Goal: Task Accomplishment & Management: Manage account settings

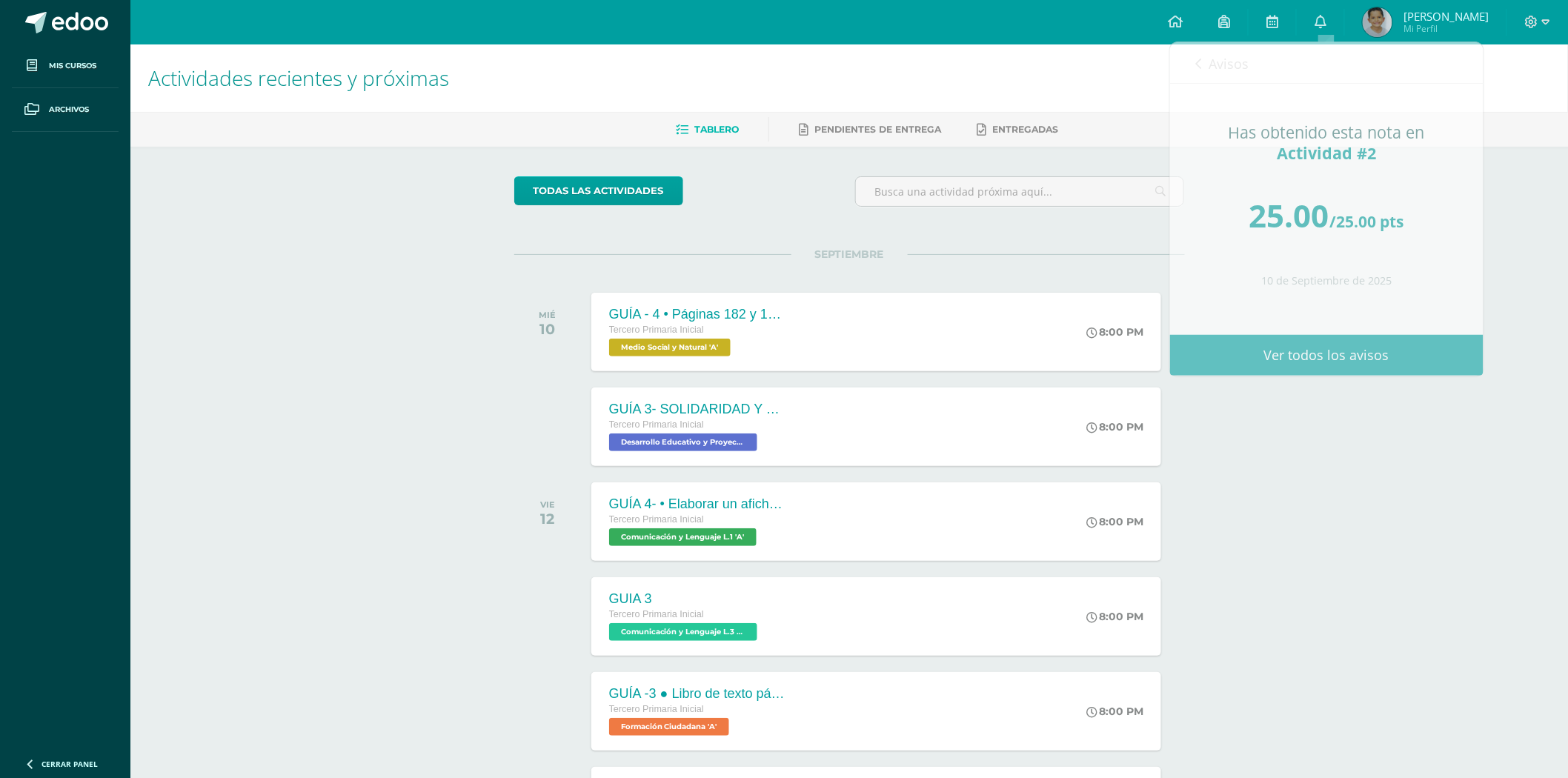
click at [1417, 468] on div "Actividades recientes y próximas Tablero Pendientes de entrega Entregadas todas…" at bounding box center [849, 491] width 1438 height 894
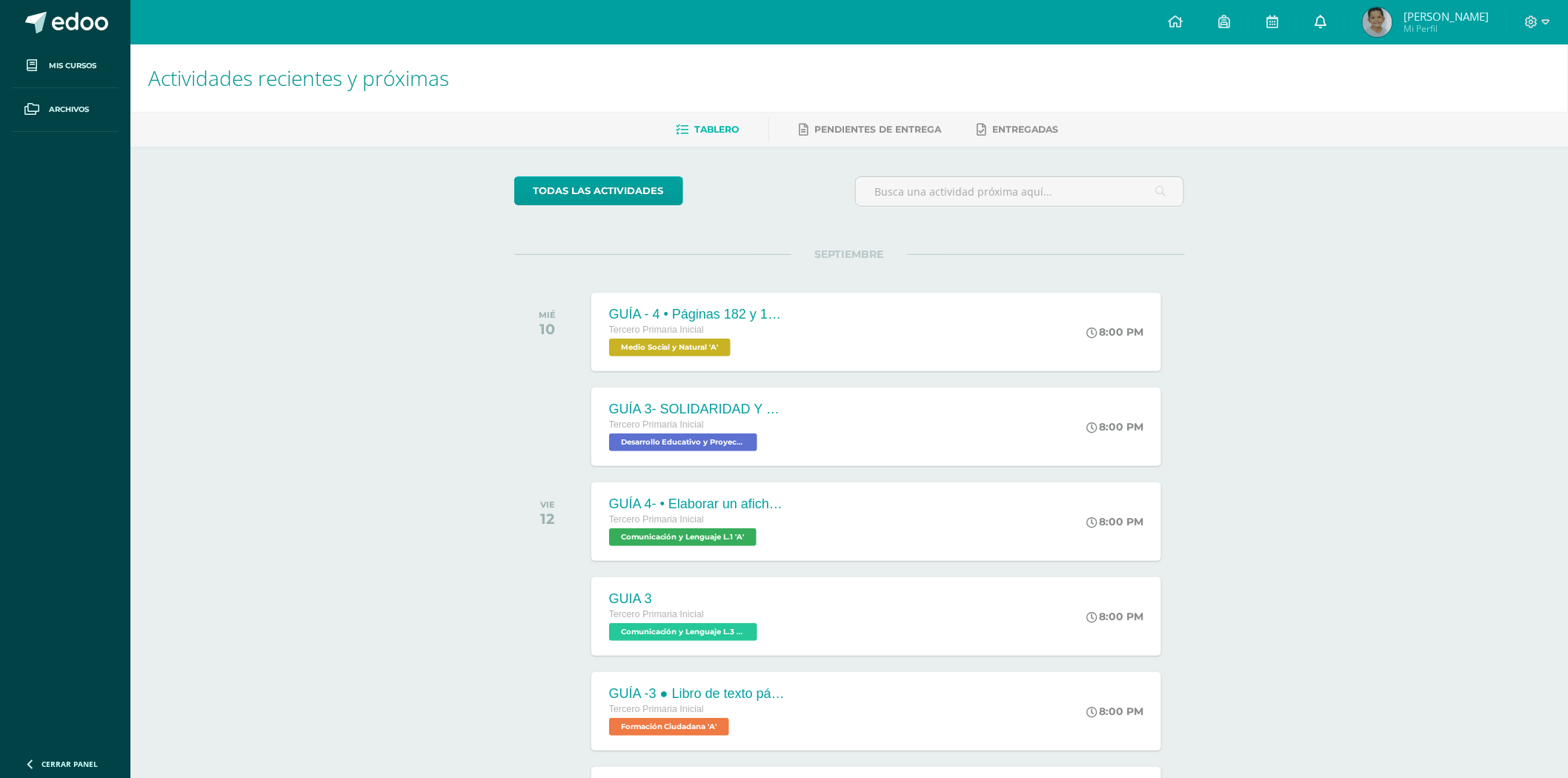
click at [1320, 25] on link "0" at bounding box center [1321, 22] width 47 height 44
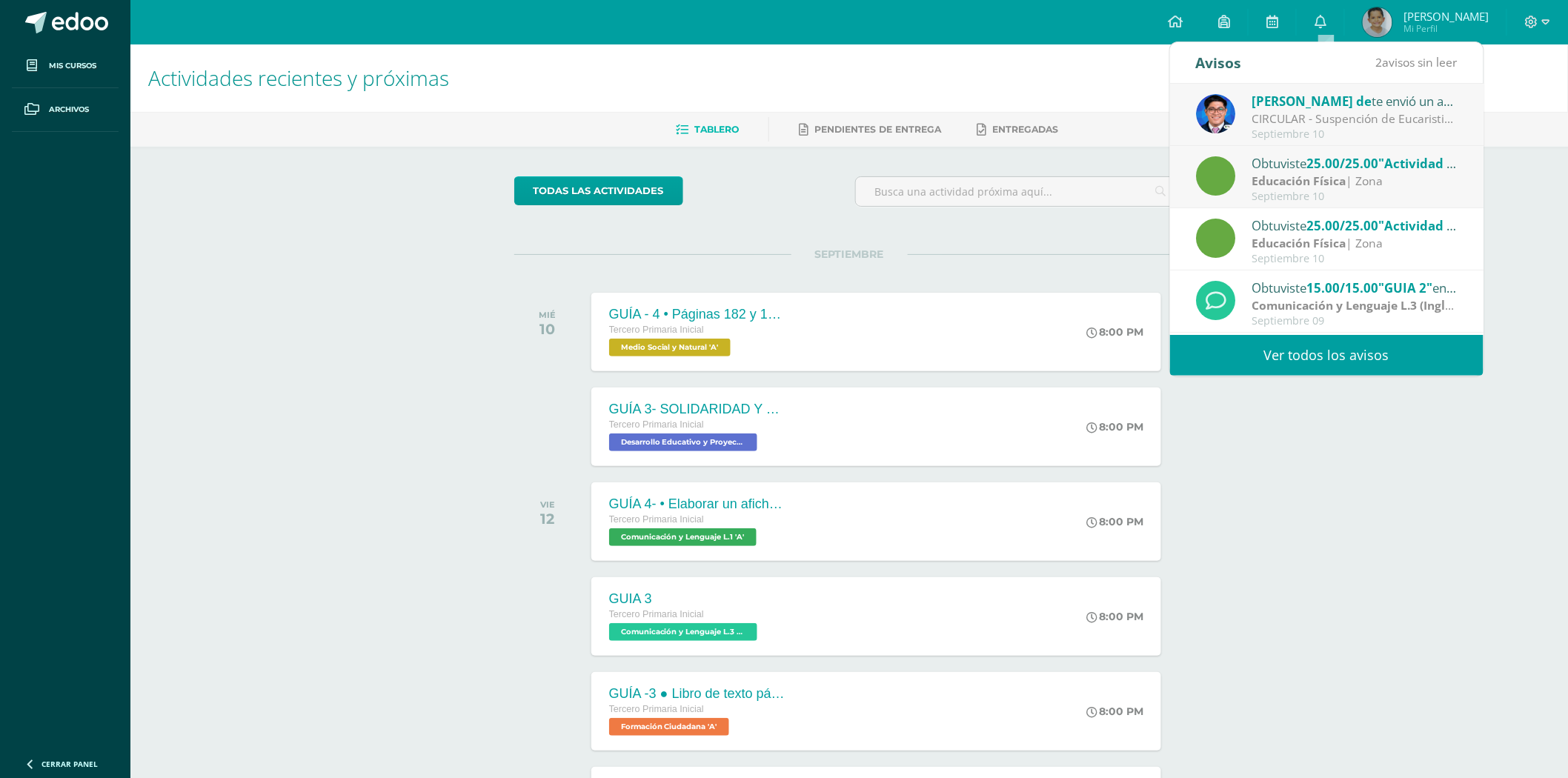
click at [1354, 121] on div "CIRCULAR - Suspención de Eucaristia Dominica III ° Primaria.: Saludos estimados…" at bounding box center [1354, 118] width 206 height 17
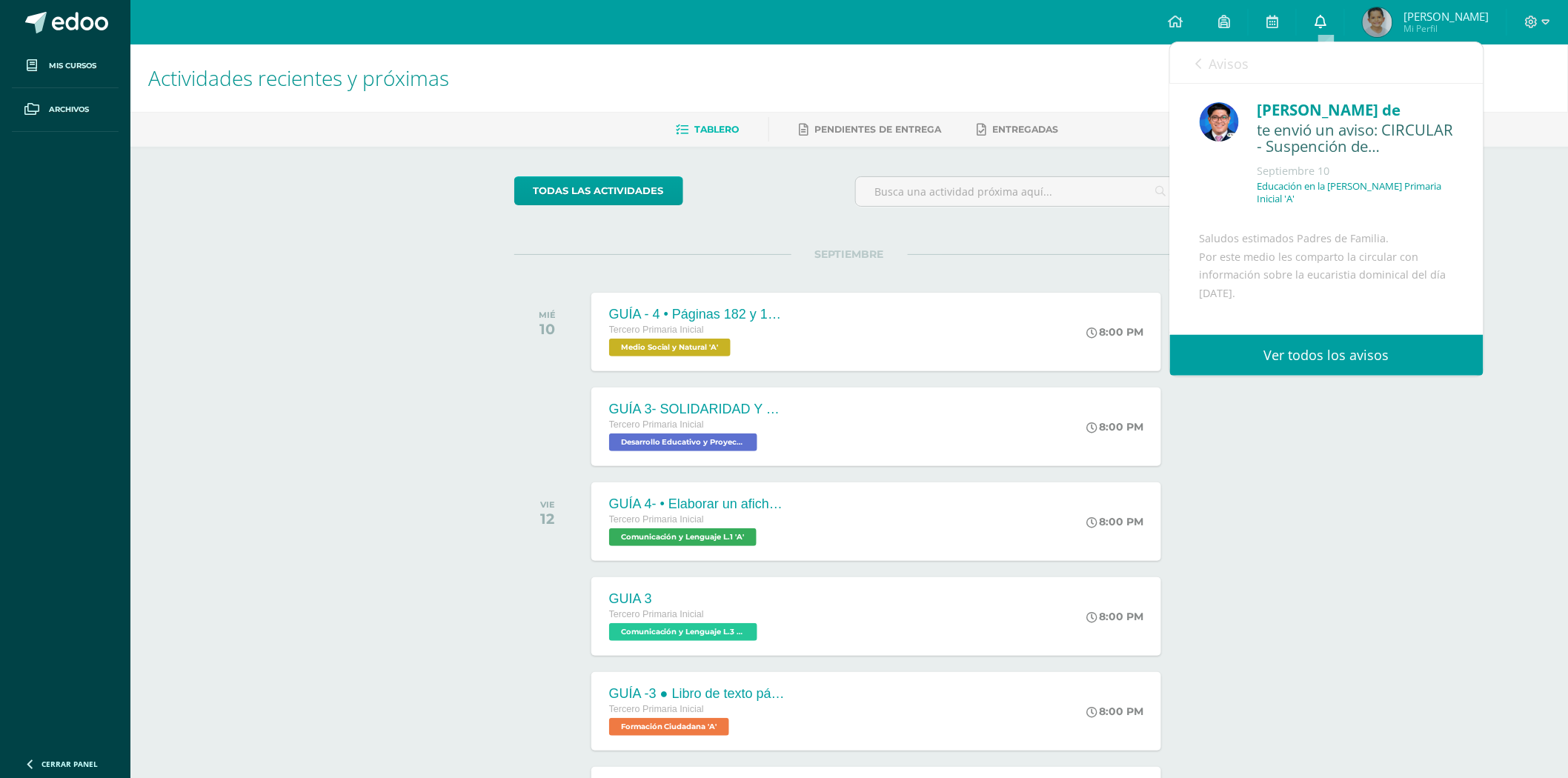
click at [1321, 22] on icon at bounding box center [1321, 22] width 12 height 13
click at [1342, 349] on link "Ver todos los avisos" at bounding box center [1327, 355] width 313 height 40
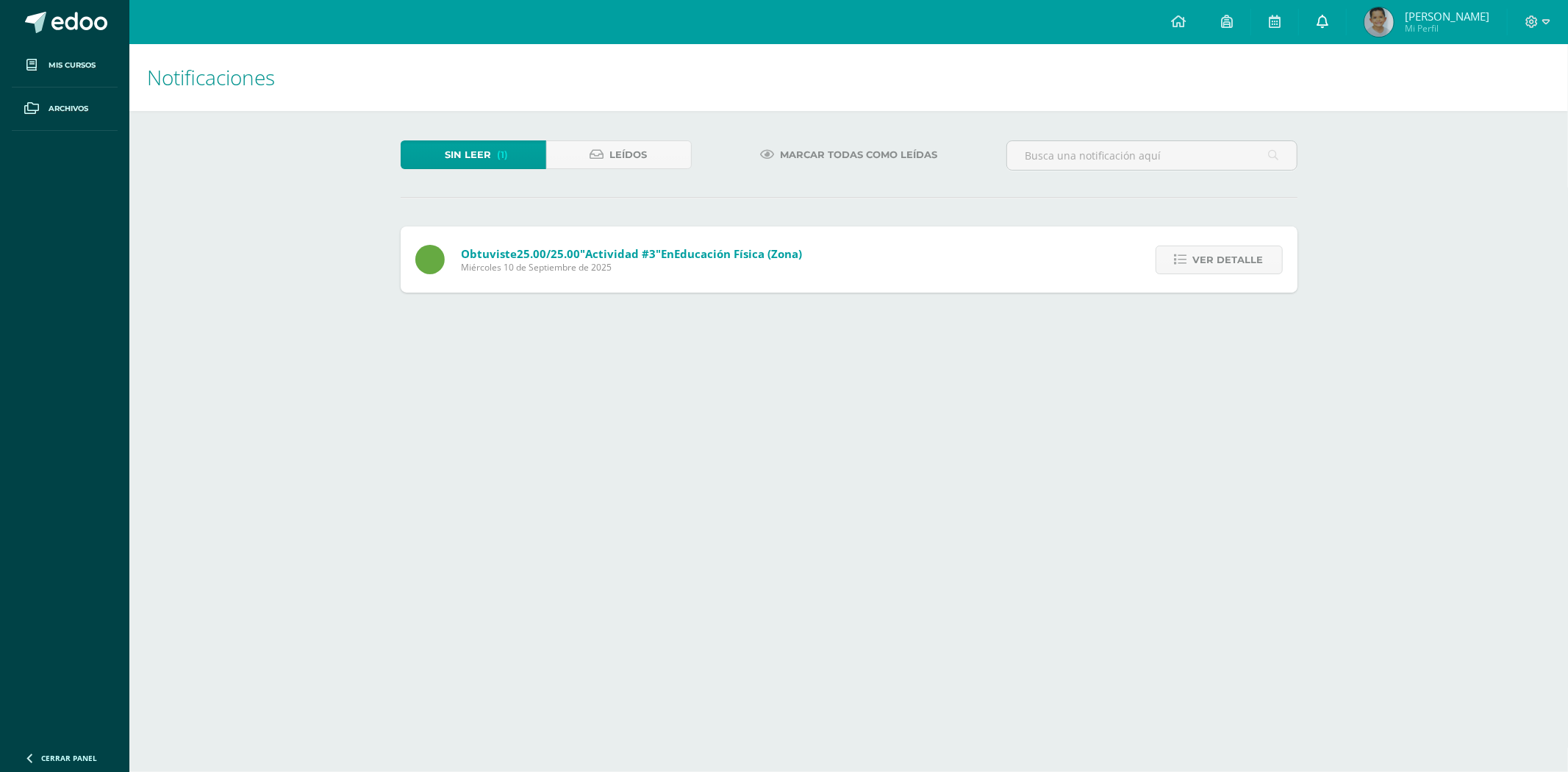
click at [1328, 21] on icon at bounding box center [1323, 22] width 12 height 13
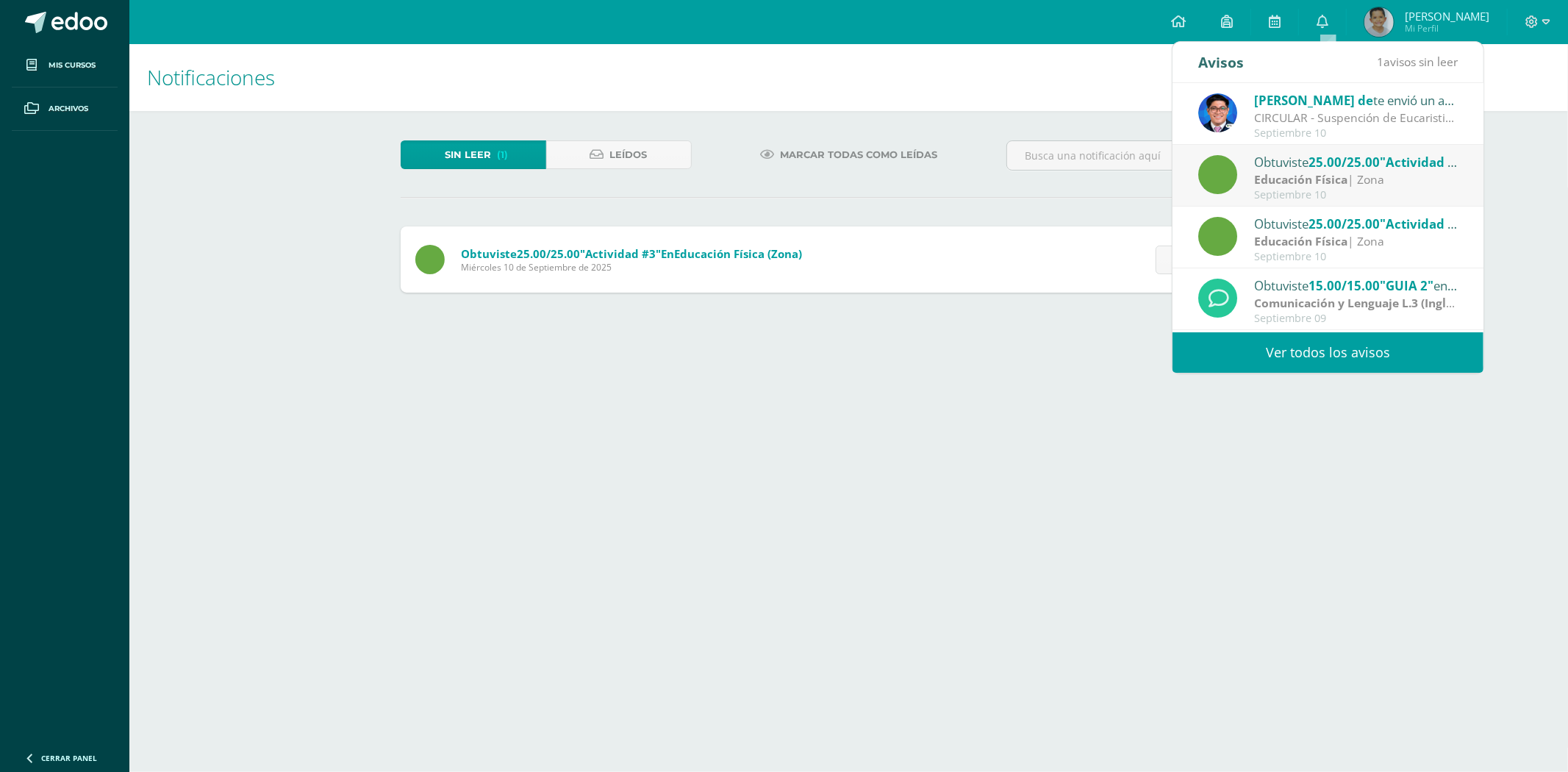
click at [1304, 160] on div "Obtuviste 25.00/25.00 "Actividad #3" en Educación Física" at bounding box center [1356, 162] width 205 height 19
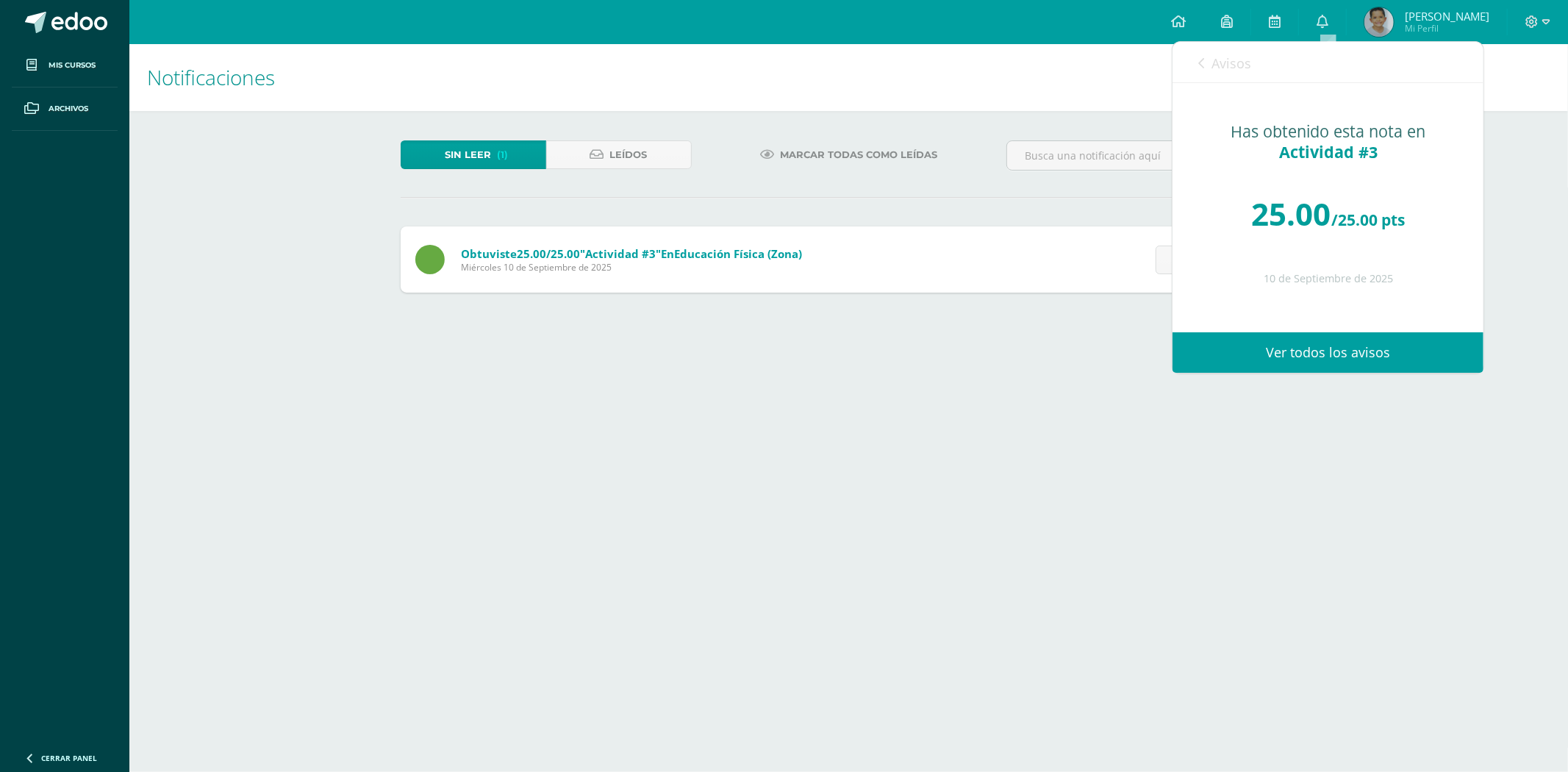
click at [1348, 347] on link "Ver todos los avisos" at bounding box center [1328, 353] width 311 height 40
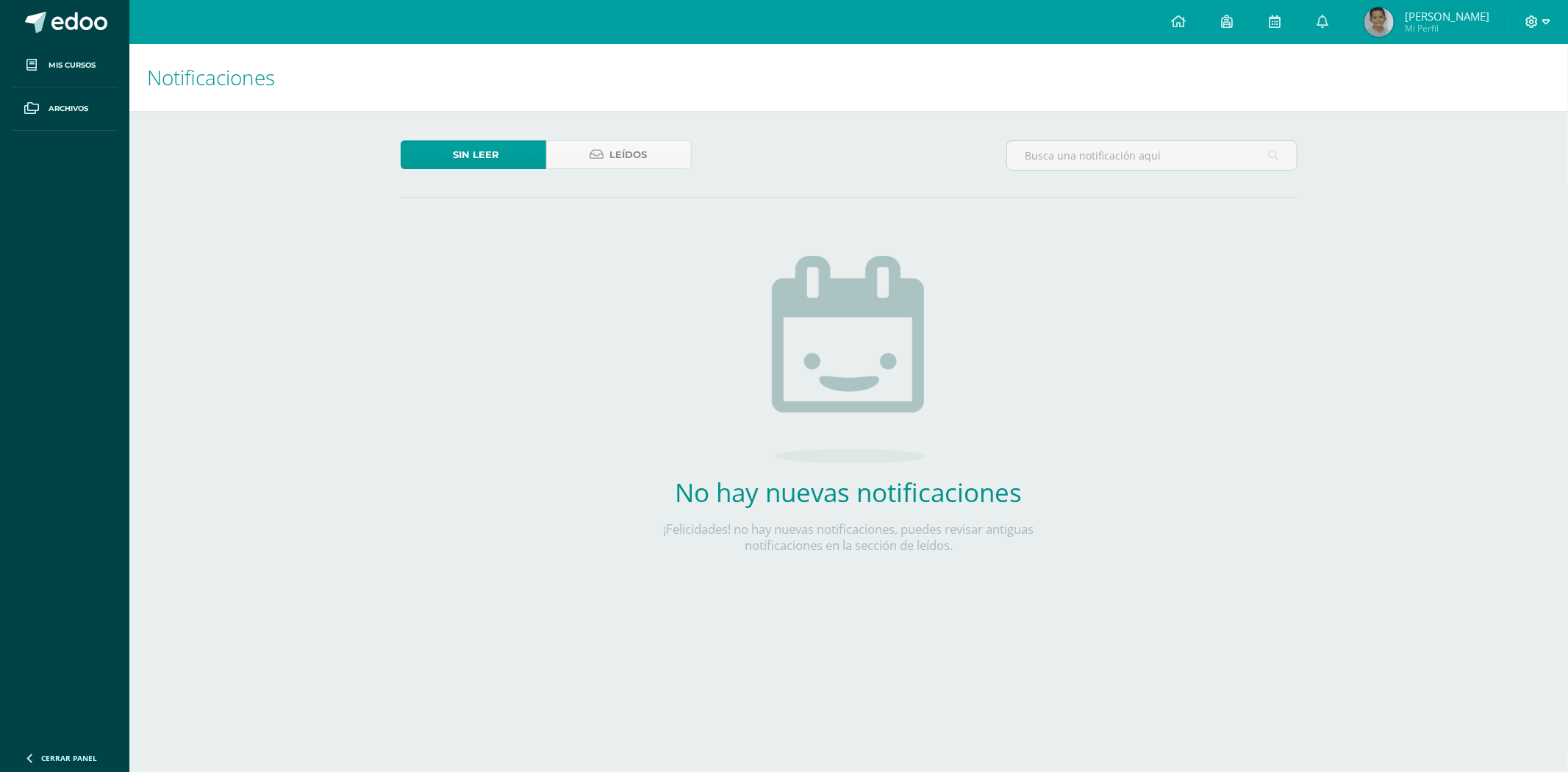
click at [1542, 19] on icon at bounding box center [1546, 22] width 8 height 13
click at [1501, 94] on span "Cerrar sesión" at bounding box center [1501, 100] width 66 height 14
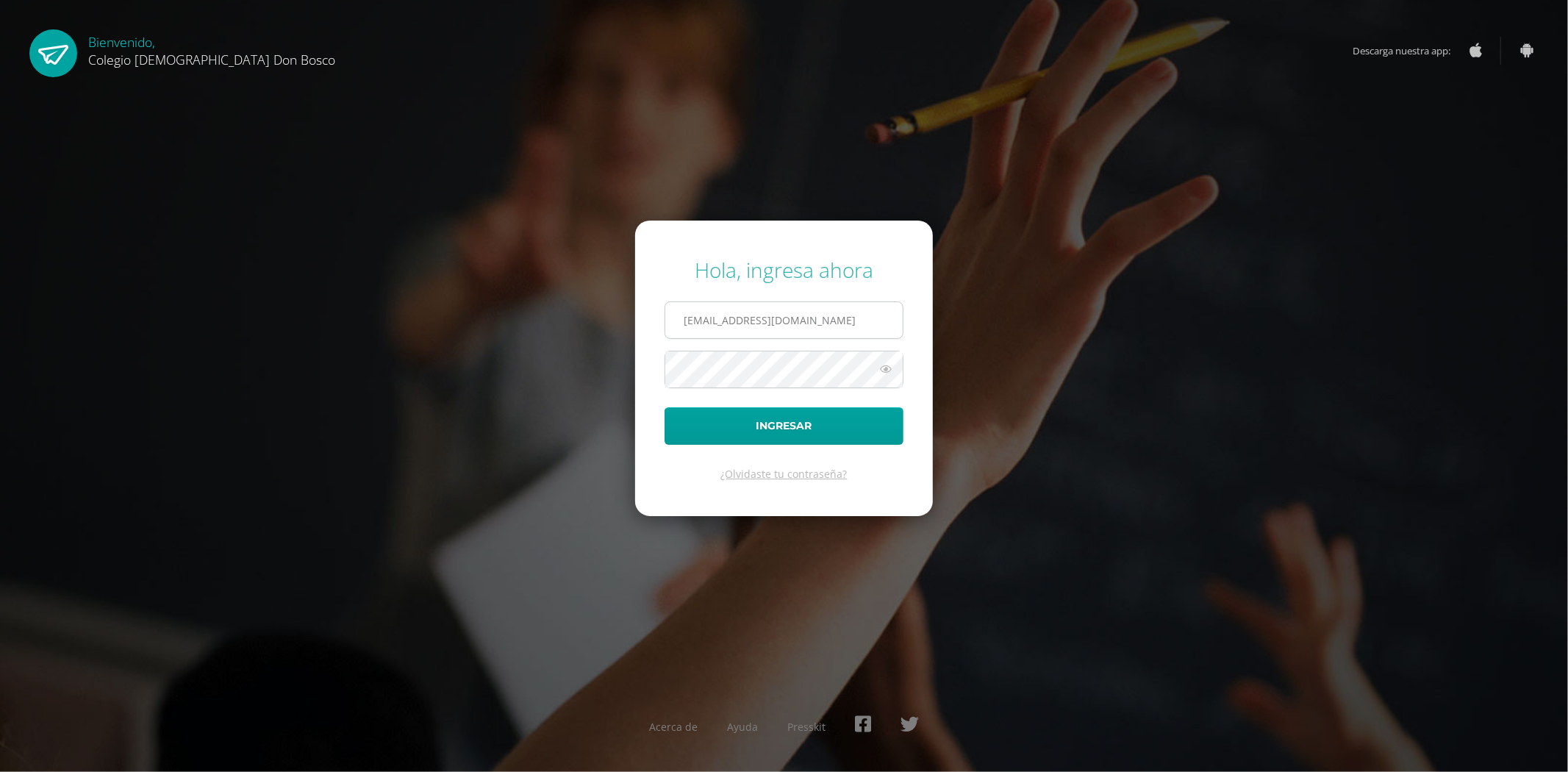
click at [836, 333] on input "fdardondb24@gmail.com" at bounding box center [783, 320] width 237 height 36
type input "jdardondb24@gmail.com"
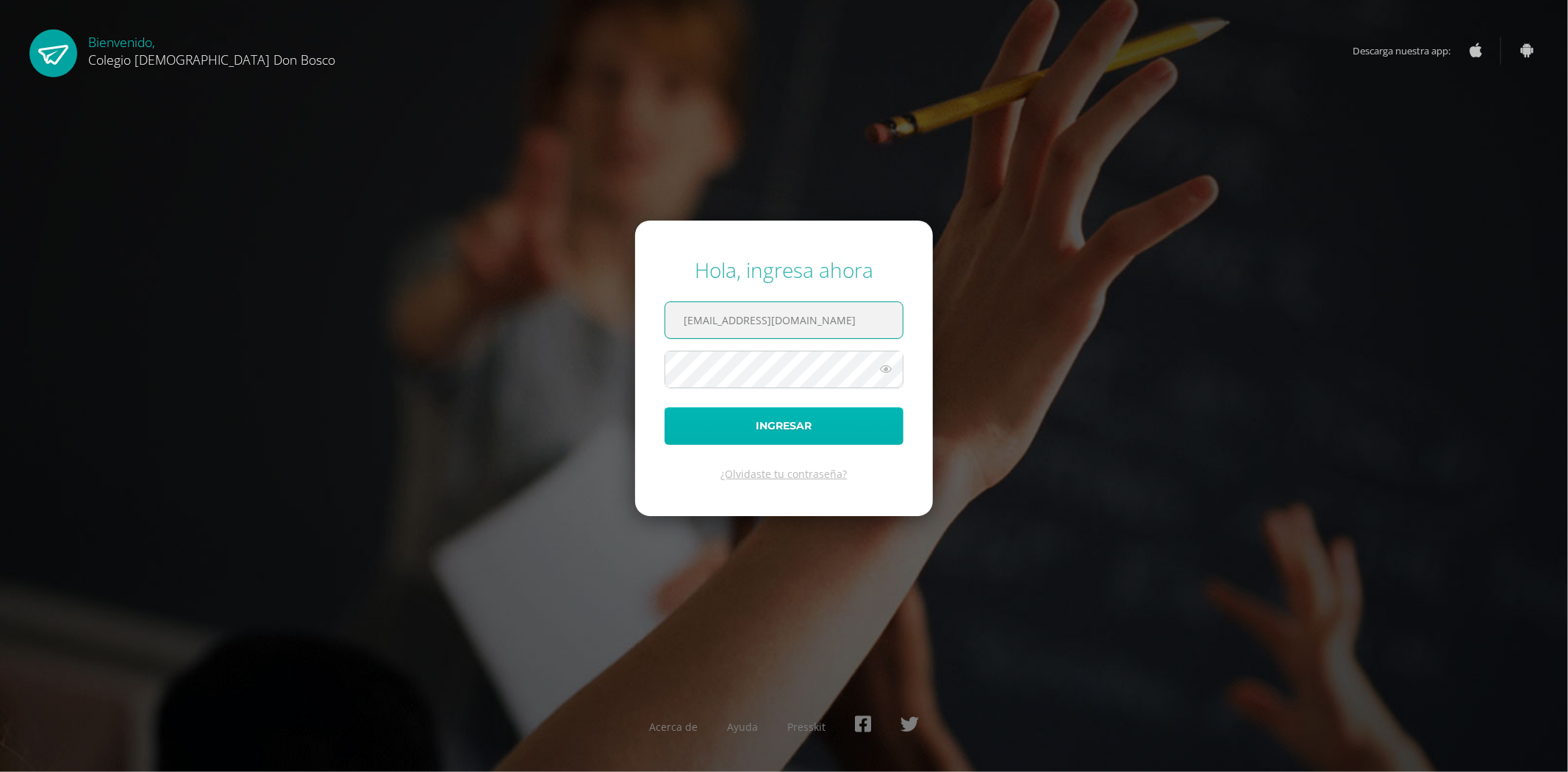
click at [790, 438] on button "Ingresar" at bounding box center [783, 426] width 239 height 37
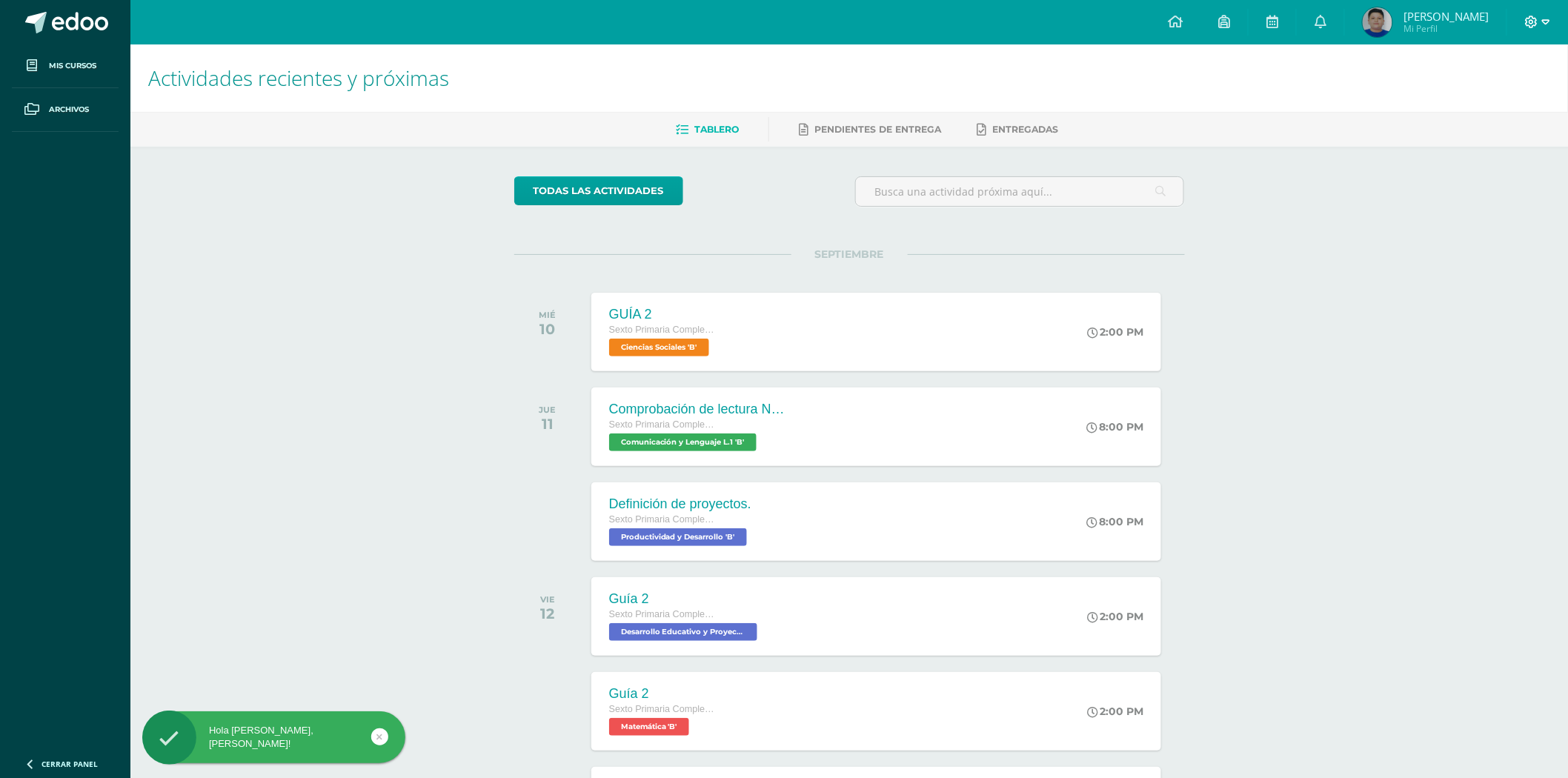
click at [1547, 23] on icon at bounding box center [1546, 22] width 8 height 13
click at [1507, 101] on span "Cerrar sesión" at bounding box center [1501, 100] width 67 height 14
